Goal: Information Seeking & Learning: Learn about a topic

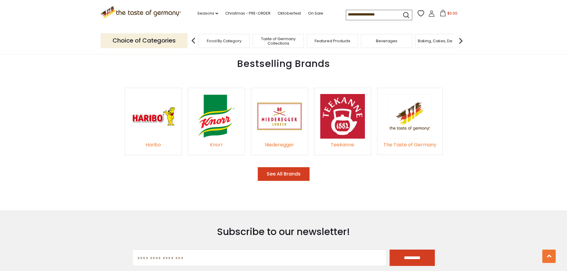
scroll to position [922, 0]
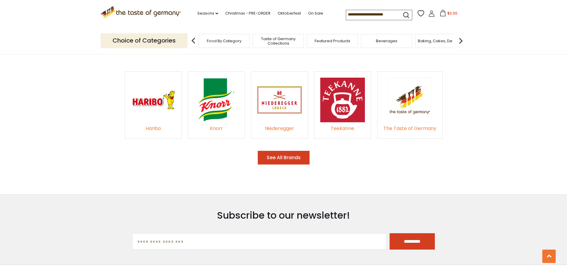
click at [271, 156] on button "See All Brands" at bounding box center [284, 158] width 52 height 14
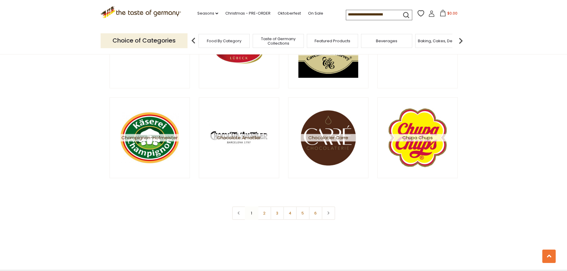
scroll to position [1041, 0]
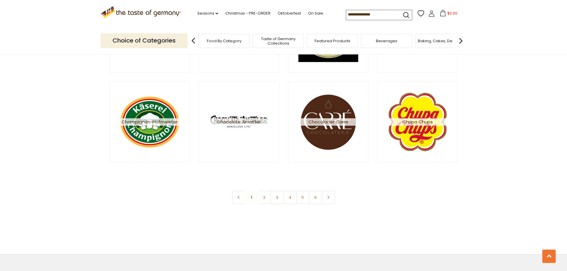
click at [202, 20] on div ".st0{fill:#EDD300;} .st1{fill:#D33E21;} .st0{fill:#EDD300;} .st1{fill:#D33E21;}…" at bounding box center [284, 13] width 366 height 27
click at [204, 11] on link "Seasons dropdown_arrow" at bounding box center [207, 13] width 21 height 7
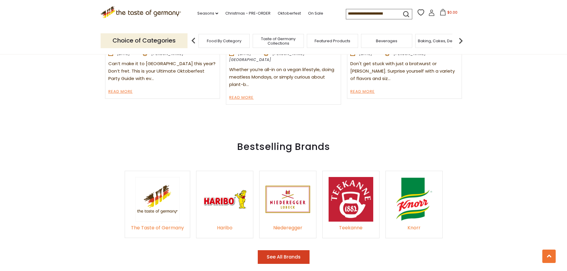
scroll to position [803, 0]
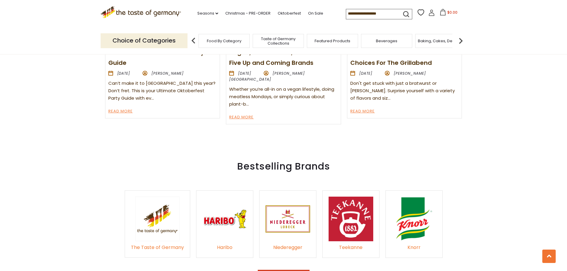
click at [277, 44] on span "Taste of Germany Collections" at bounding box center [278, 41] width 48 height 9
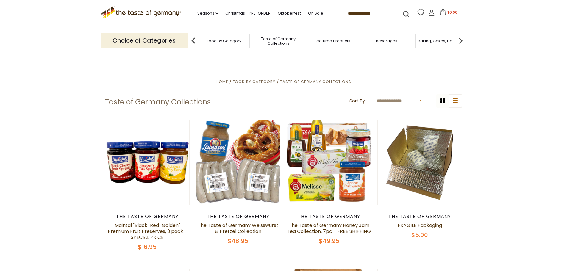
click at [332, 46] on div "Featured Products" at bounding box center [332, 41] width 51 height 14
click at [334, 43] on span "Featured Products" at bounding box center [332, 41] width 36 height 4
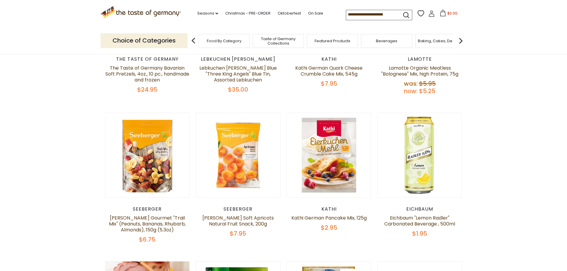
scroll to position [157, 0]
click at [460, 41] on img at bounding box center [460, 41] width 12 height 12
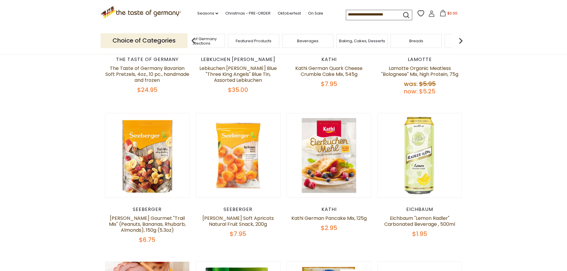
click at [460, 41] on img at bounding box center [460, 41] width 12 height 12
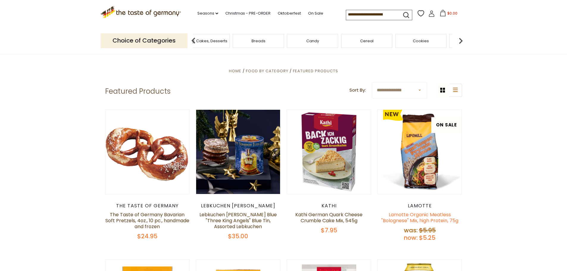
scroll to position [0, 0]
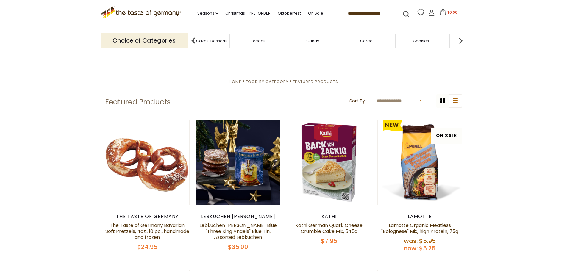
click at [459, 44] on img at bounding box center [460, 41] width 12 height 12
click at [296, 46] on div "Chocolate & Marzipan" at bounding box center [292, 41] width 51 height 14
click at [277, 45] on div "Chocolate & Marzipan" at bounding box center [292, 41] width 51 height 14
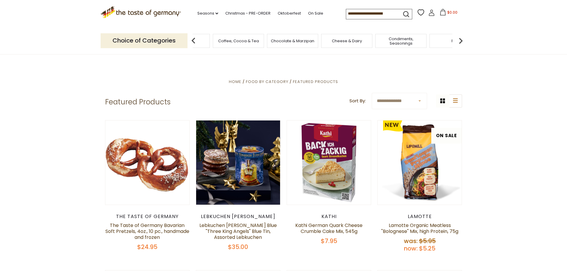
click at [277, 44] on div "Chocolate & Marzipan" at bounding box center [292, 41] width 51 height 14
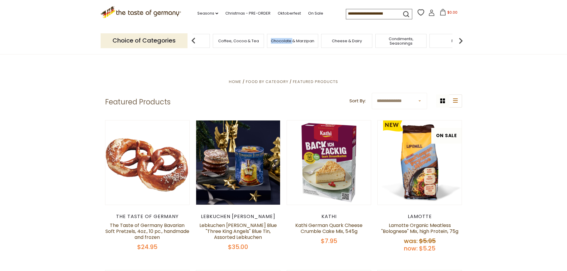
click at [277, 44] on div "Chocolate & Marzipan" at bounding box center [292, 41] width 51 height 14
click at [283, 41] on span "Chocolate & Marzipan" at bounding box center [296, 41] width 43 height 4
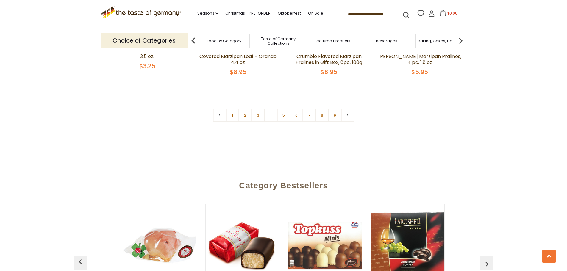
scroll to position [1547, 0]
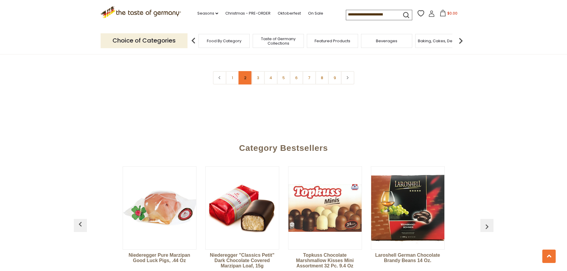
click at [246, 71] on link "2" at bounding box center [244, 77] width 13 height 13
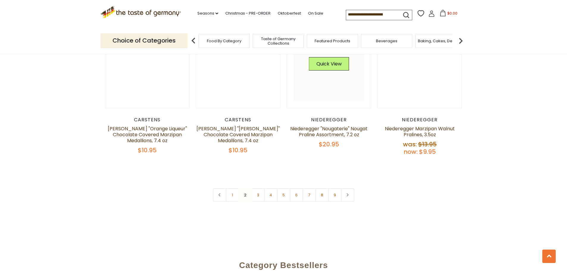
scroll to position [1424, 0]
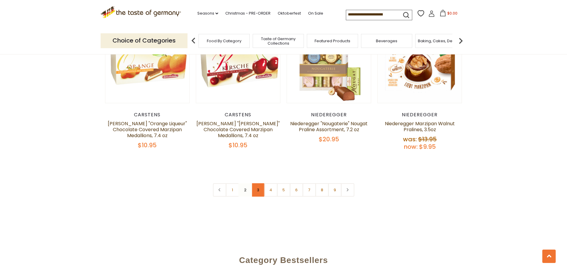
click at [259, 189] on link "3" at bounding box center [257, 189] width 13 height 13
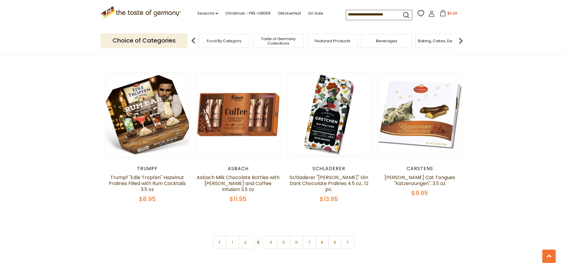
scroll to position [1394, 0]
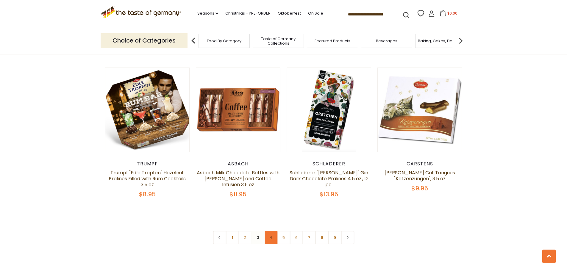
click at [272, 231] on link "4" at bounding box center [270, 237] width 13 height 13
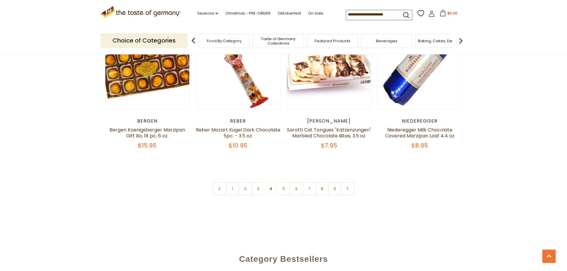
scroll to position [1424, 0]
click at [281, 193] on link "5" at bounding box center [283, 188] width 13 height 13
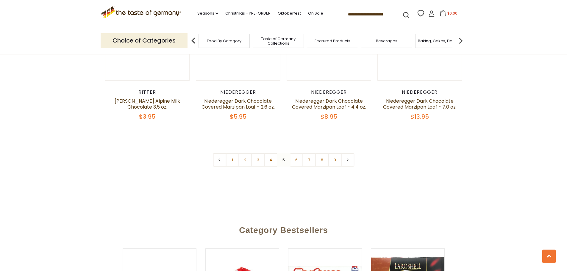
scroll to position [1454, 0]
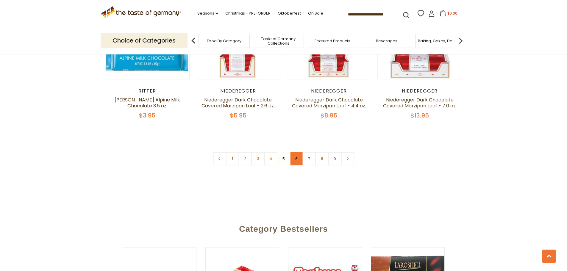
click at [296, 152] on link "6" at bounding box center [295, 158] width 13 height 13
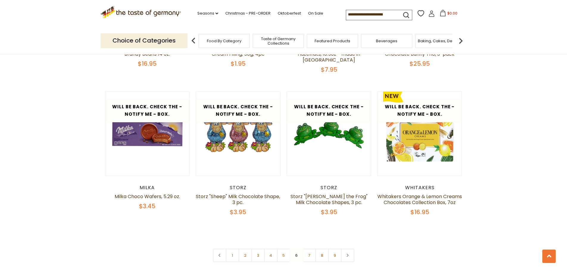
scroll to position [1335, 0]
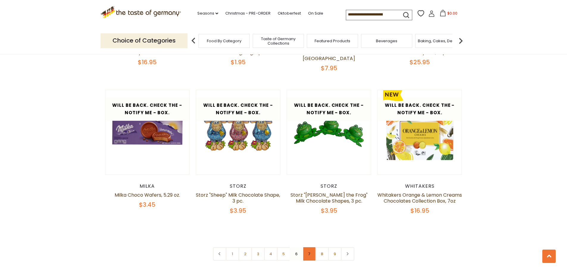
click at [311, 255] on link "7" at bounding box center [308, 253] width 13 height 13
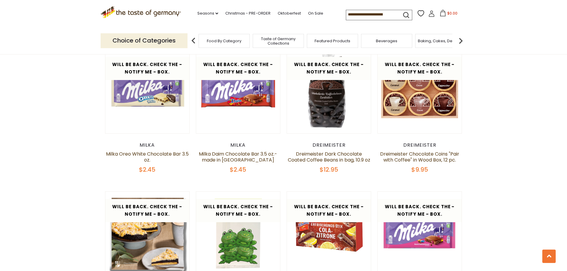
scroll to position [651, 0]
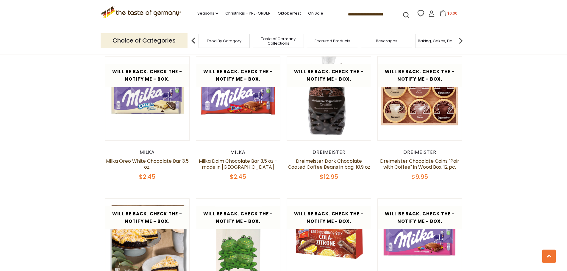
click at [449, 40] on span "Baking, Cakes, Desserts" at bounding box center [441, 41] width 46 height 4
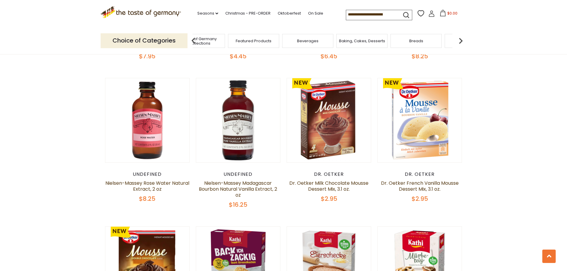
scroll to position [416, 0]
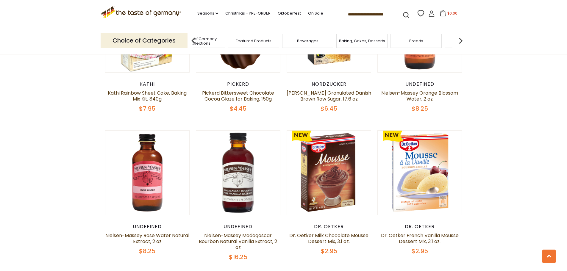
click at [441, 44] on div "Breads" at bounding box center [415, 41] width 51 height 14
click at [427, 42] on div "Breads" at bounding box center [415, 41] width 51 height 14
click at [457, 41] on img at bounding box center [460, 41] width 12 height 12
click at [331, 44] on div "Breads" at bounding box center [336, 41] width 51 height 14
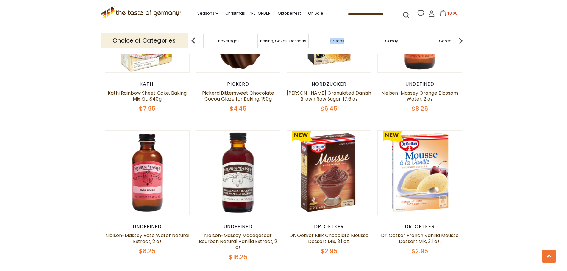
click at [336, 43] on span "Breads" at bounding box center [337, 41] width 14 height 4
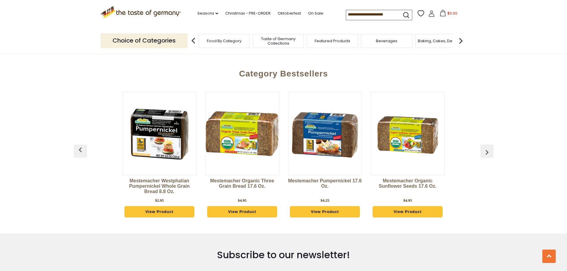
scroll to position [1576, 0]
